Goal: Navigation & Orientation: Find specific page/section

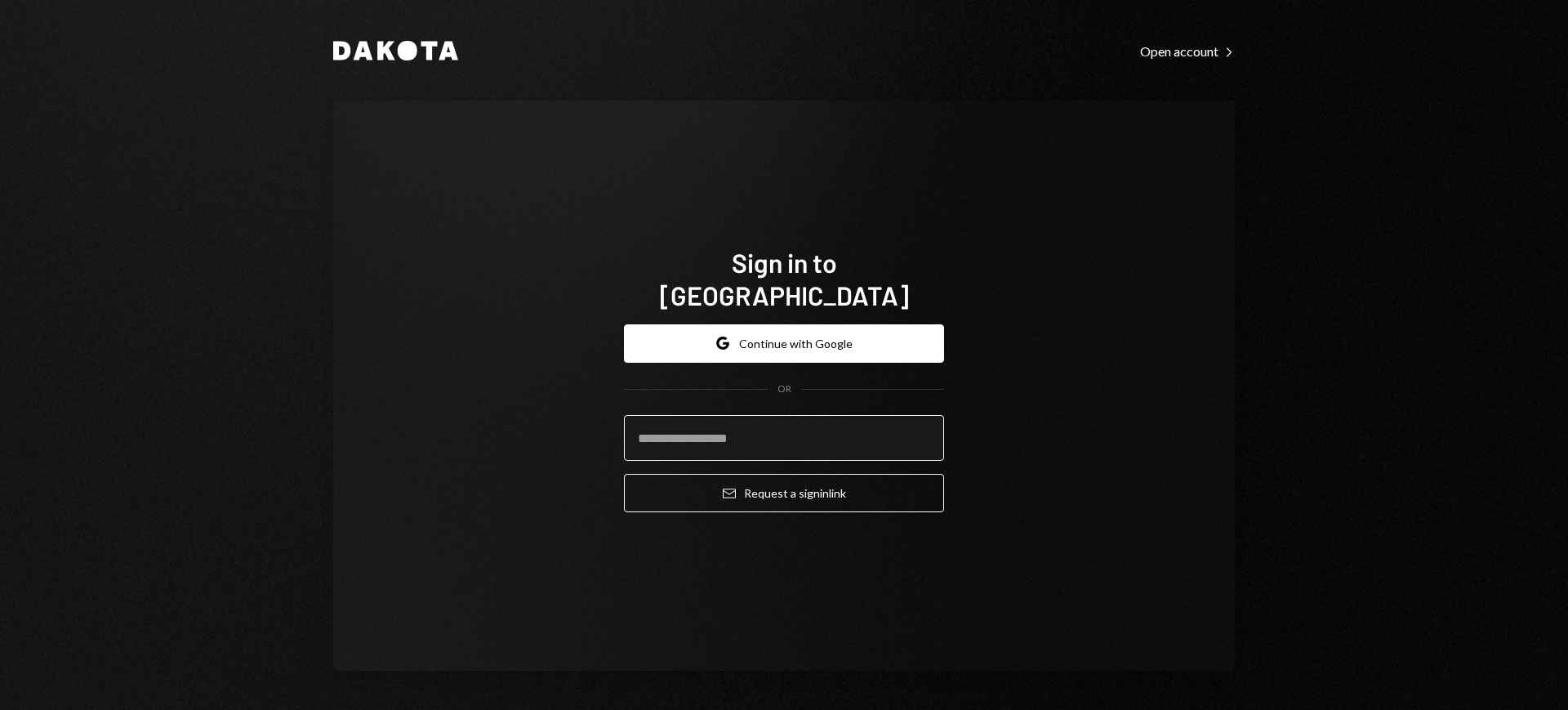
click at [767, 441] on input "email" at bounding box center [784, 438] width 321 height 46
click at [773, 431] on input "email" at bounding box center [784, 438] width 321 height 46
click at [0, 709] on com-1password-button at bounding box center [0, 710] width 0 height 0
type input "**********"
click at [762, 475] on button "Email Request a sign in link" at bounding box center [784, 493] width 321 height 38
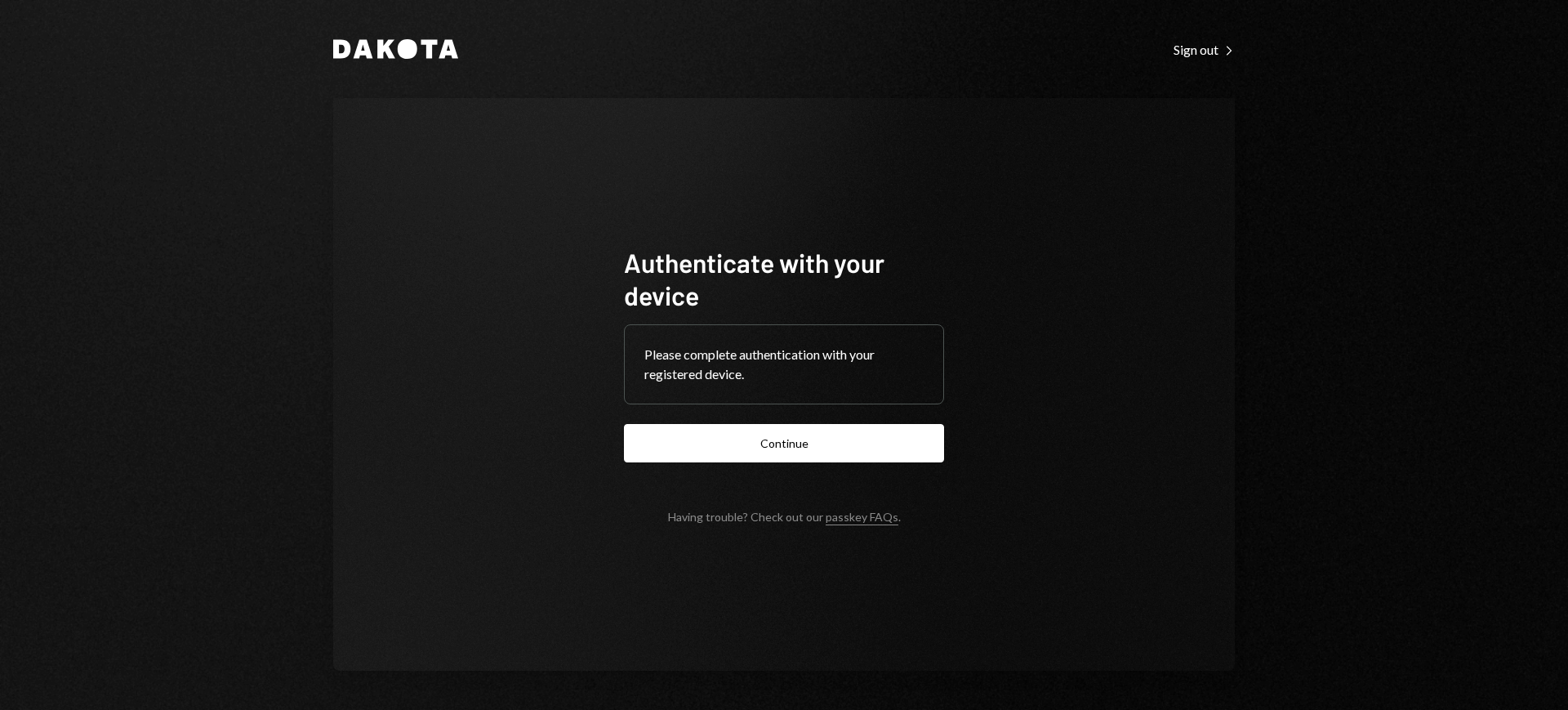
drag, startPoint x: 0, startPoint y: 0, endPoint x: 766, endPoint y: 455, distance: 890.9
click at [766, 455] on button "Continue" at bounding box center [784, 443] width 321 height 38
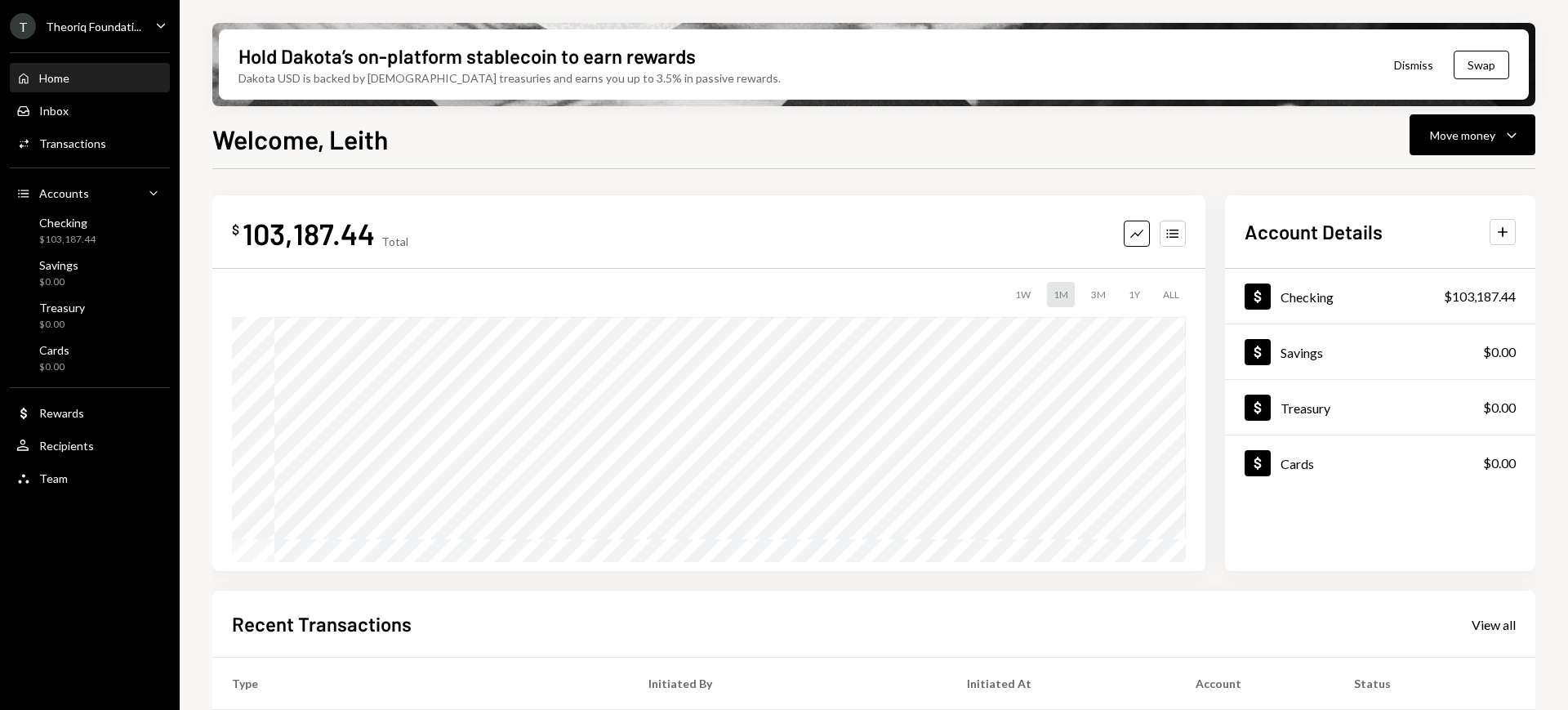
click at [152, 24] on div "T Theoriq Foundati... Caret Down" at bounding box center [90, 25] width 180 height 26
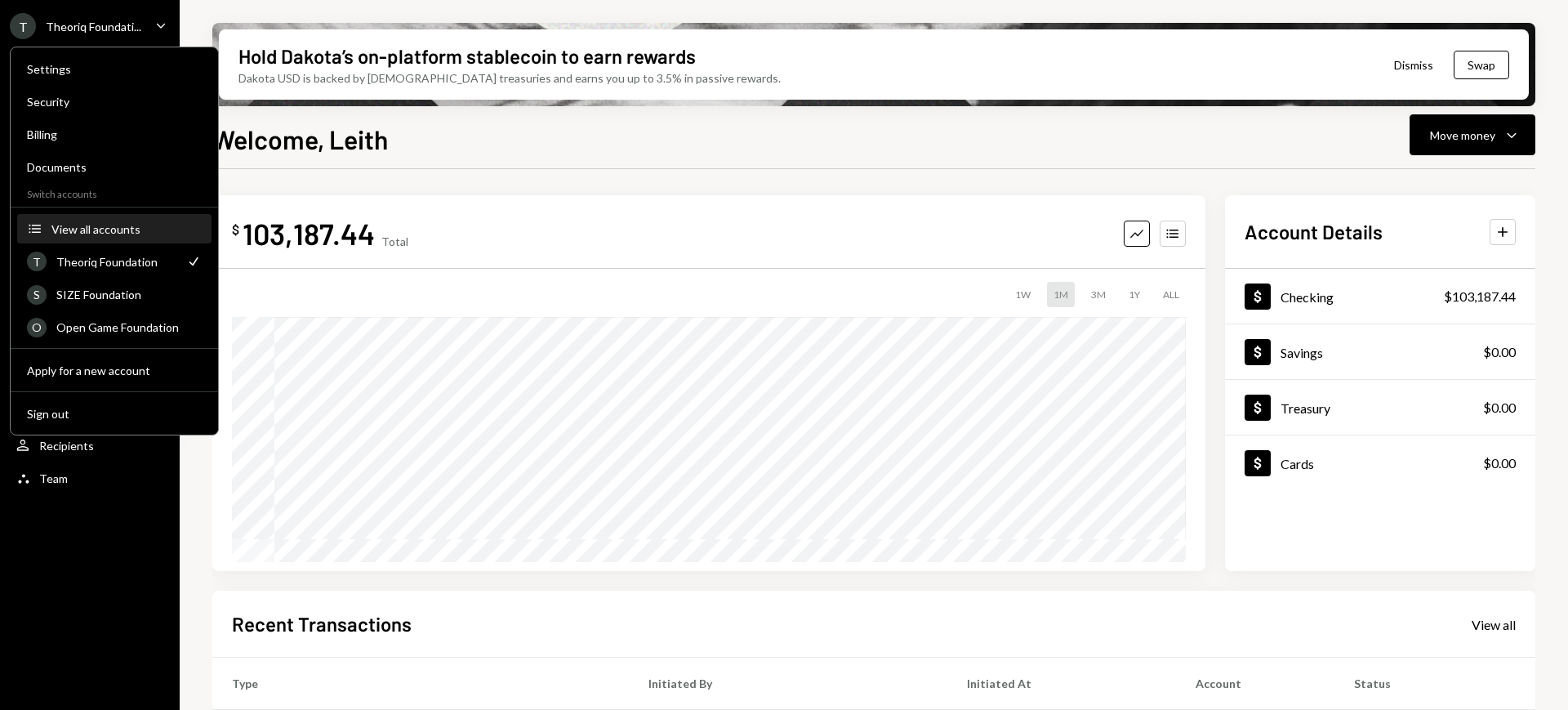
click at [155, 236] on button "Accounts View all accounts" at bounding box center [114, 230] width 195 height 29
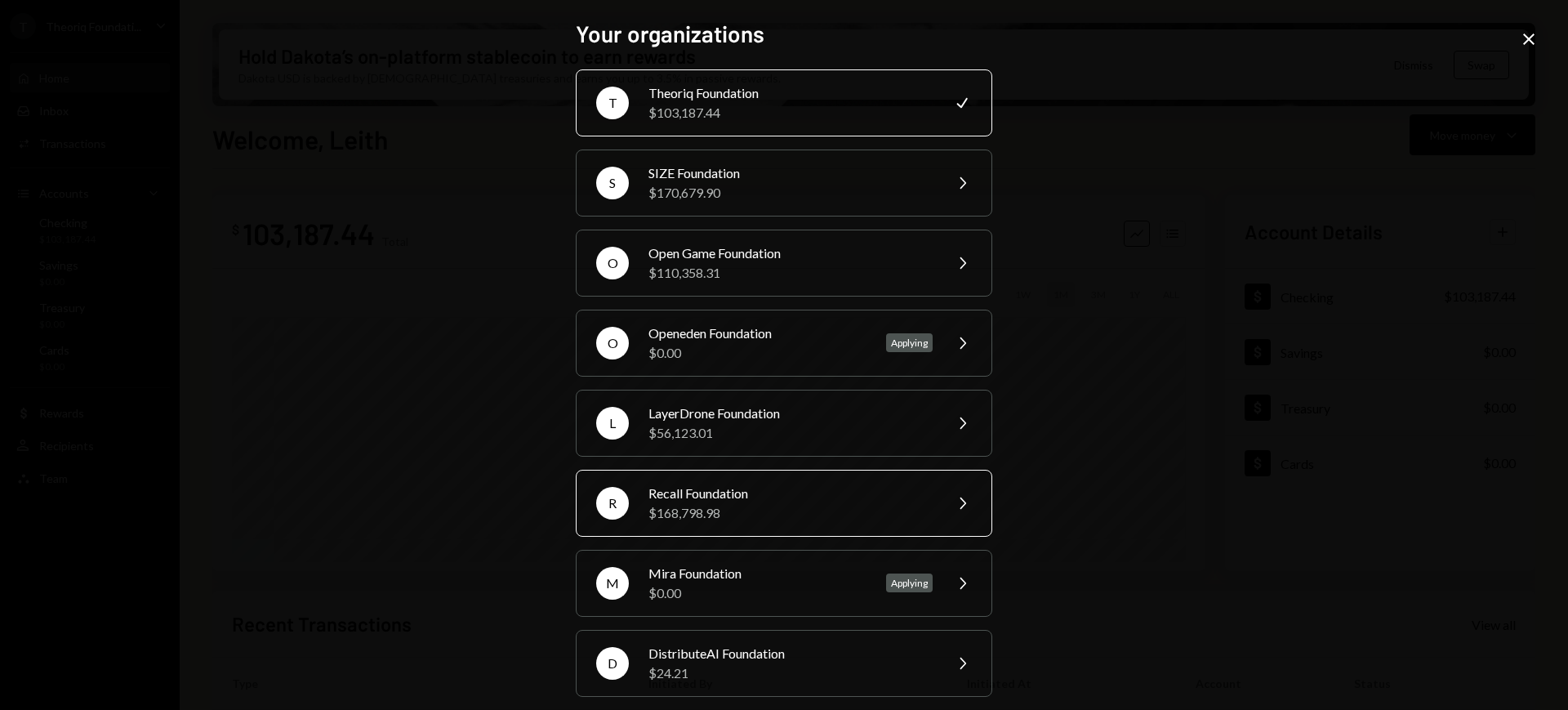
click at [793, 480] on div "R Recall Foundation $168,798.98 Chevron Right" at bounding box center [784, 503] width 416 height 67
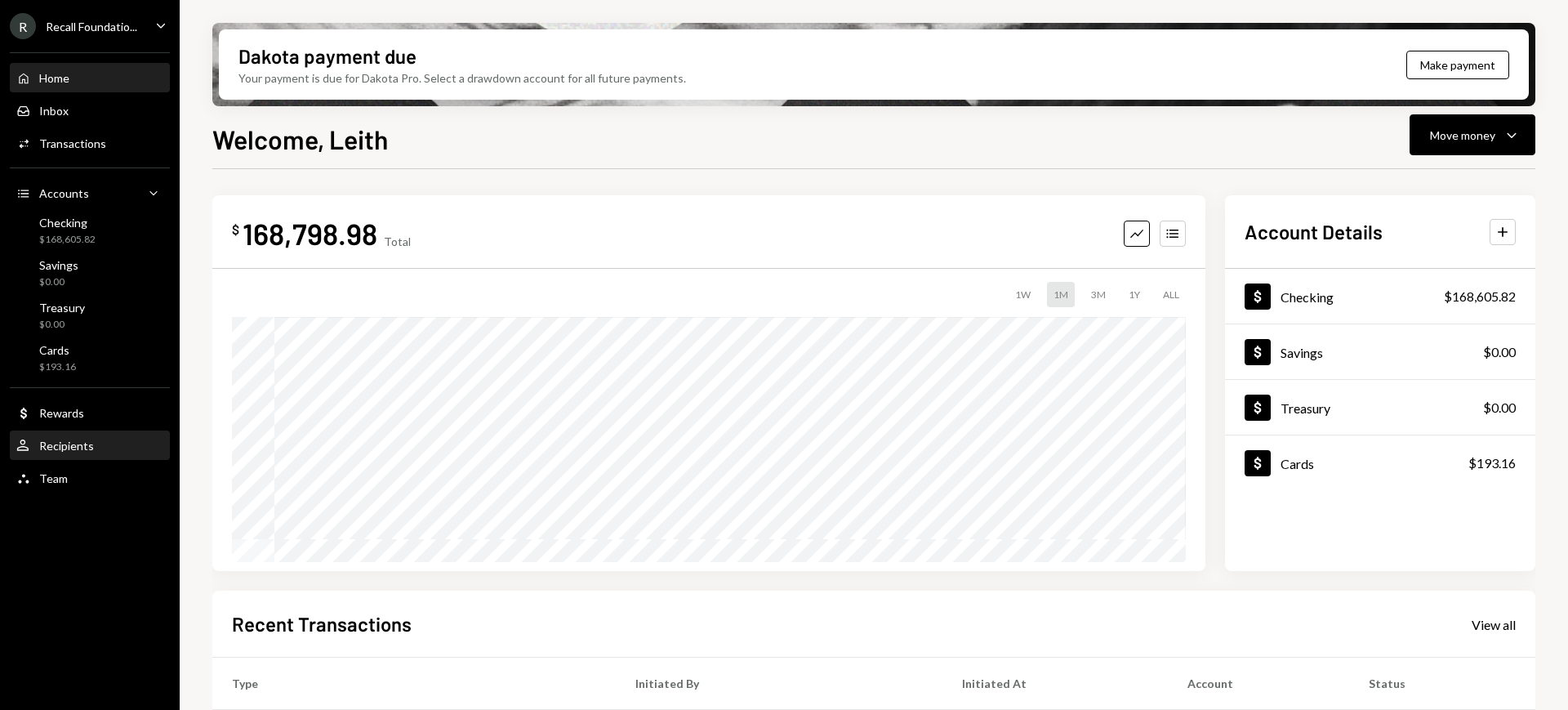
click at [77, 436] on div "User Recipients" at bounding box center [90, 446] width 147 height 27
